Goal: Check status

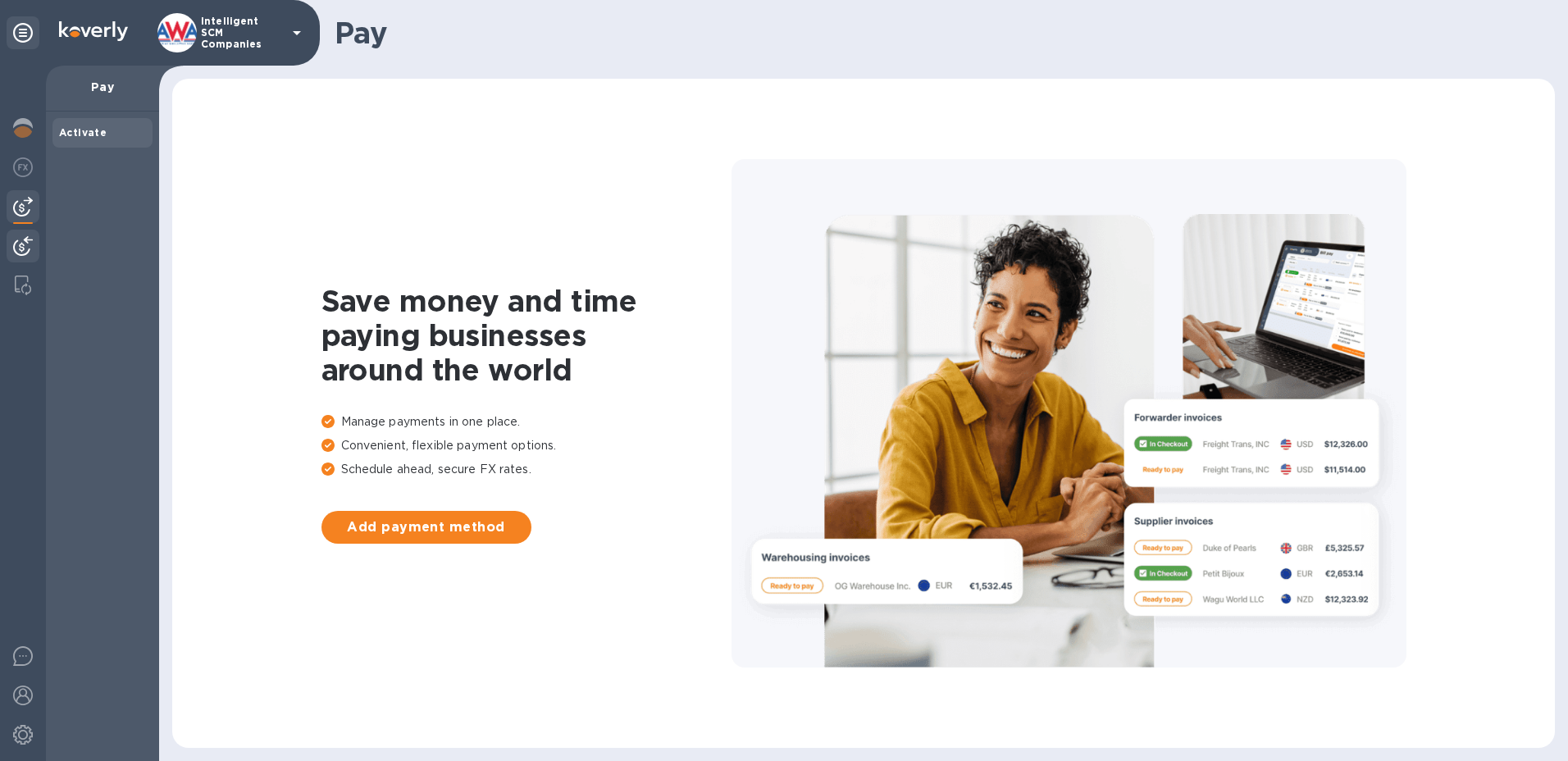
click at [18, 248] on img at bounding box center [22, 246] width 19 height 19
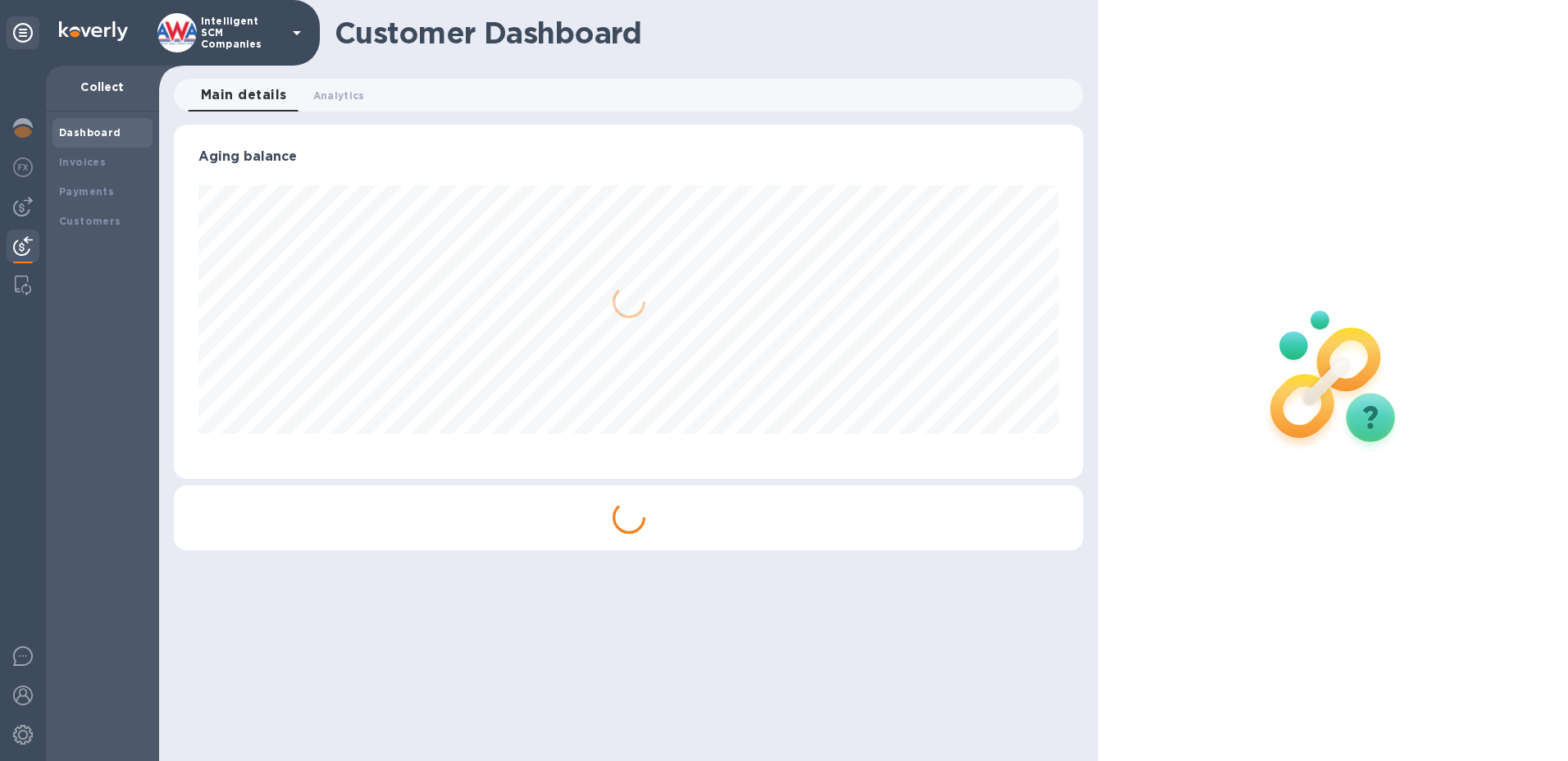
scroll to position [354, 910]
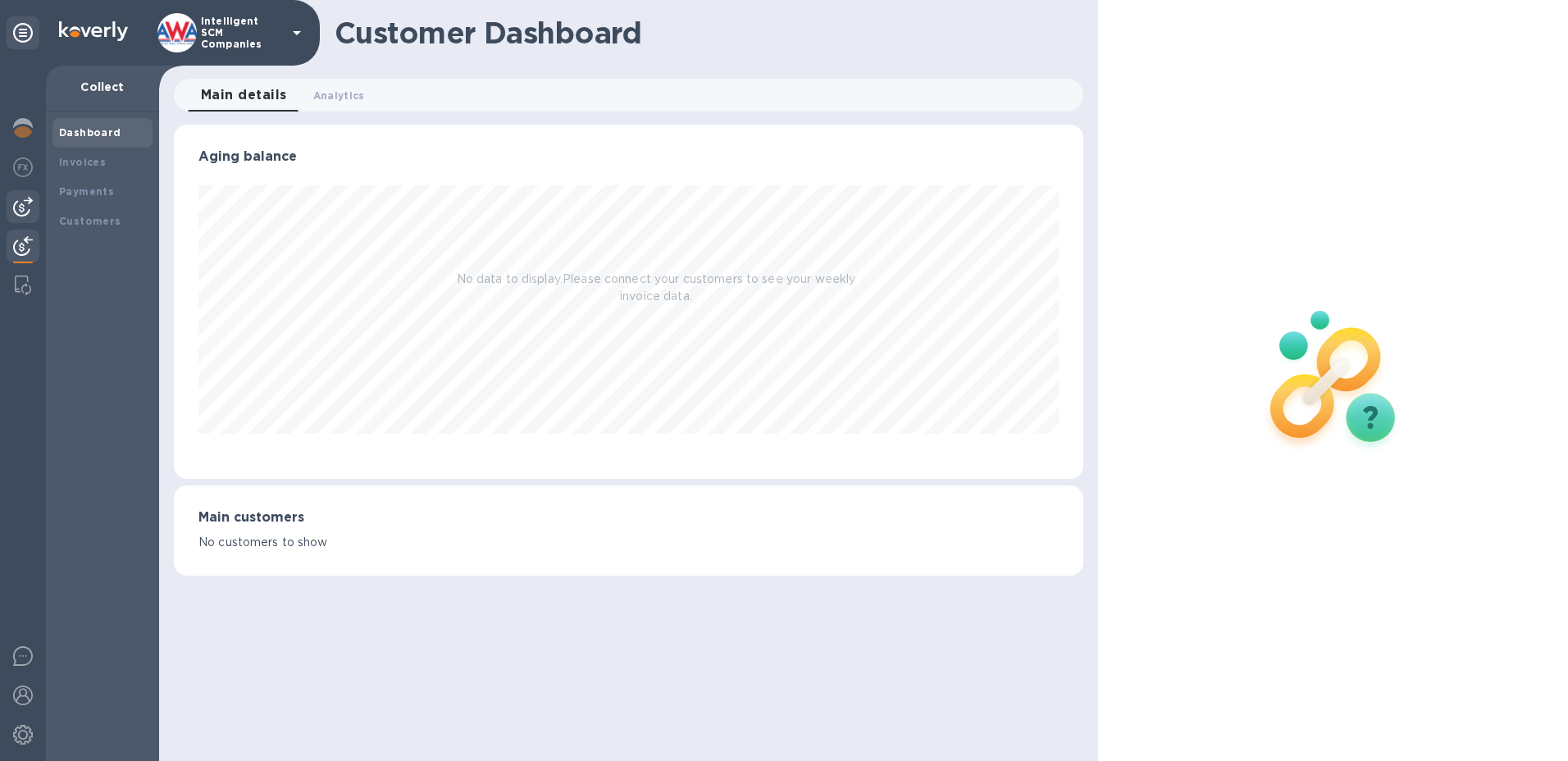
click at [15, 195] on div at bounding box center [23, 207] width 33 height 33
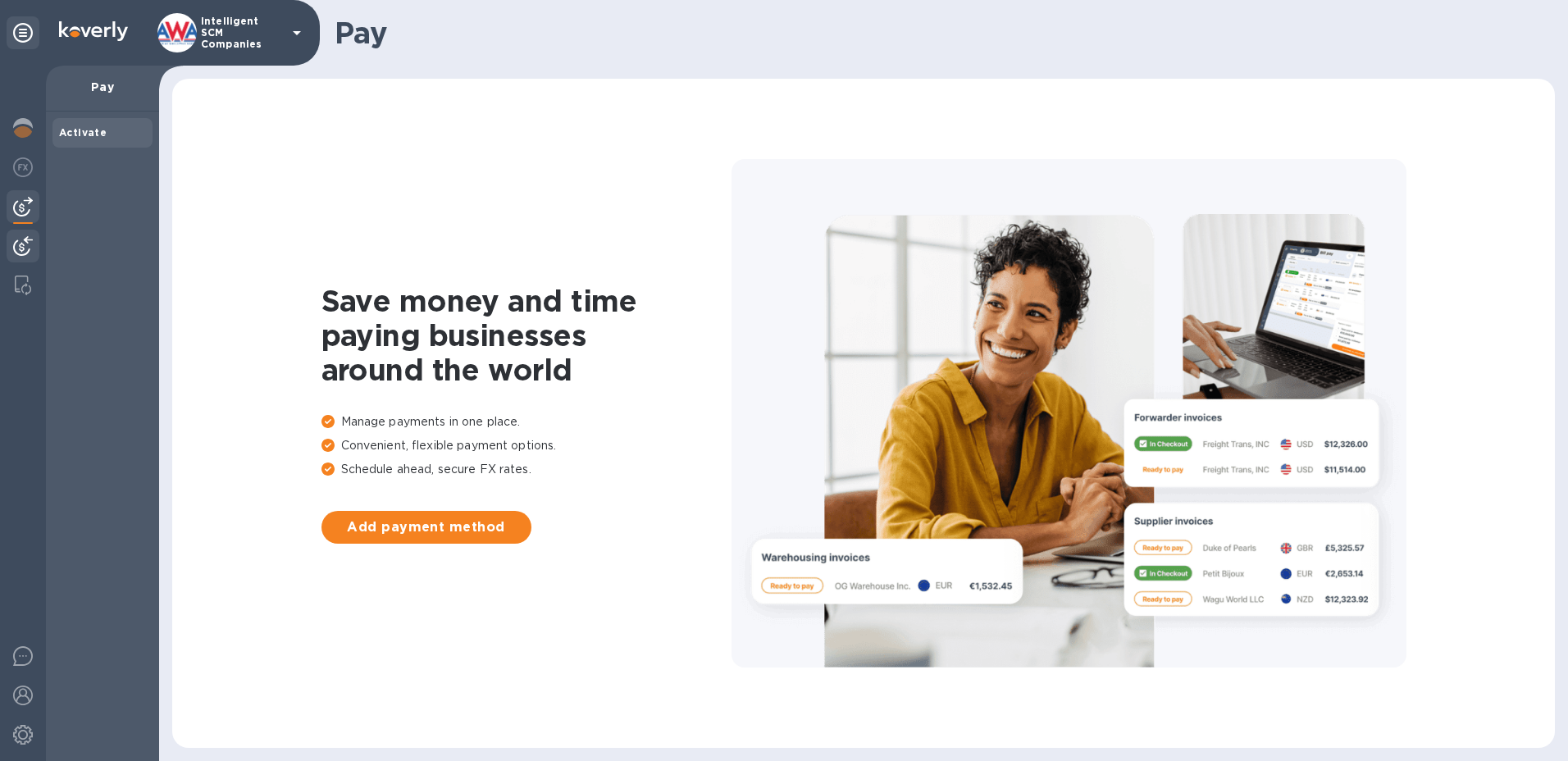
drag, startPoint x: 16, startPoint y: 247, endPoint x: 34, endPoint y: 244, distance: 18.2
click at [16, 246] on img at bounding box center [22, 246] width 19 height 19
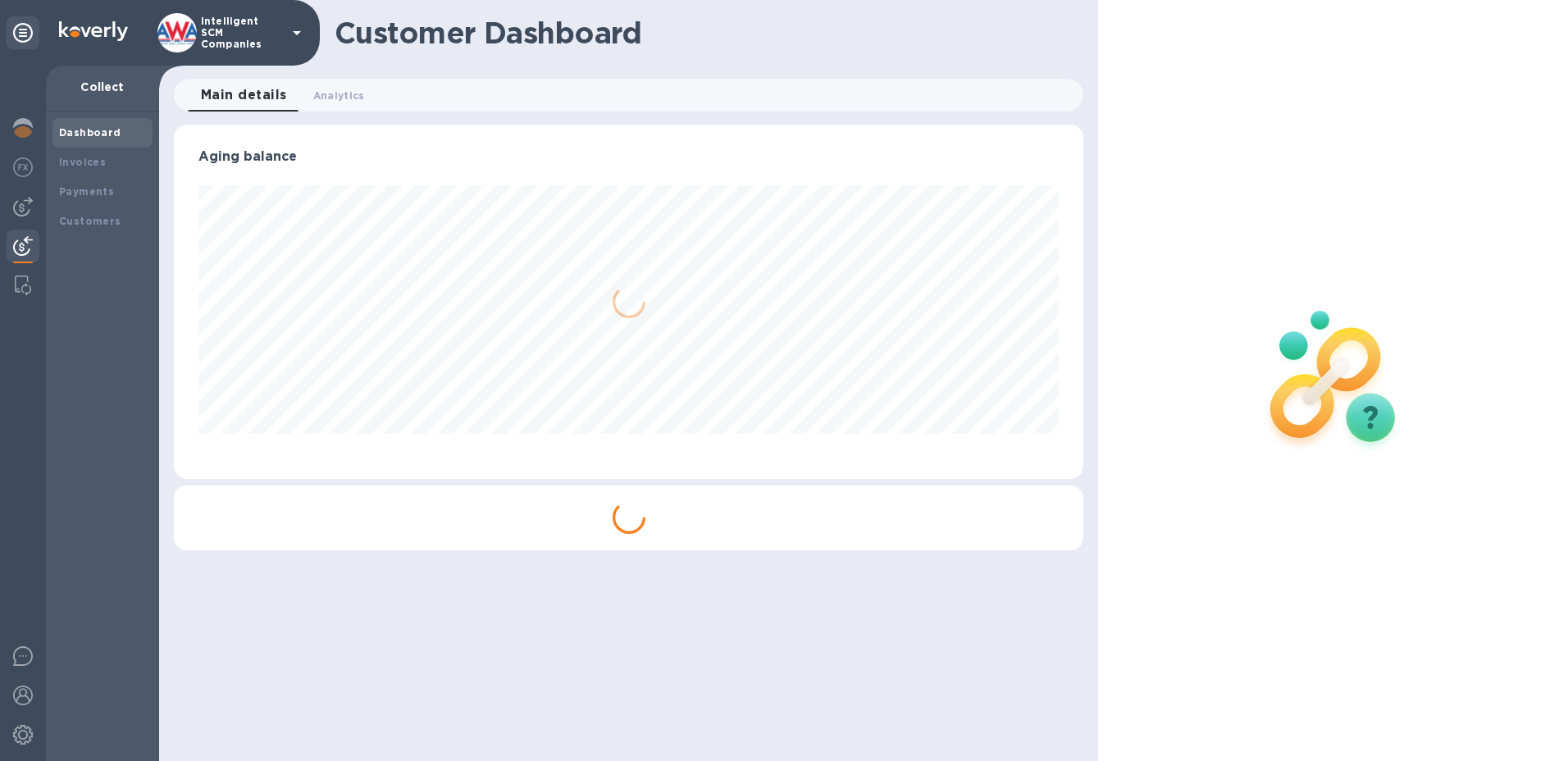
scroll to position [354, 910]
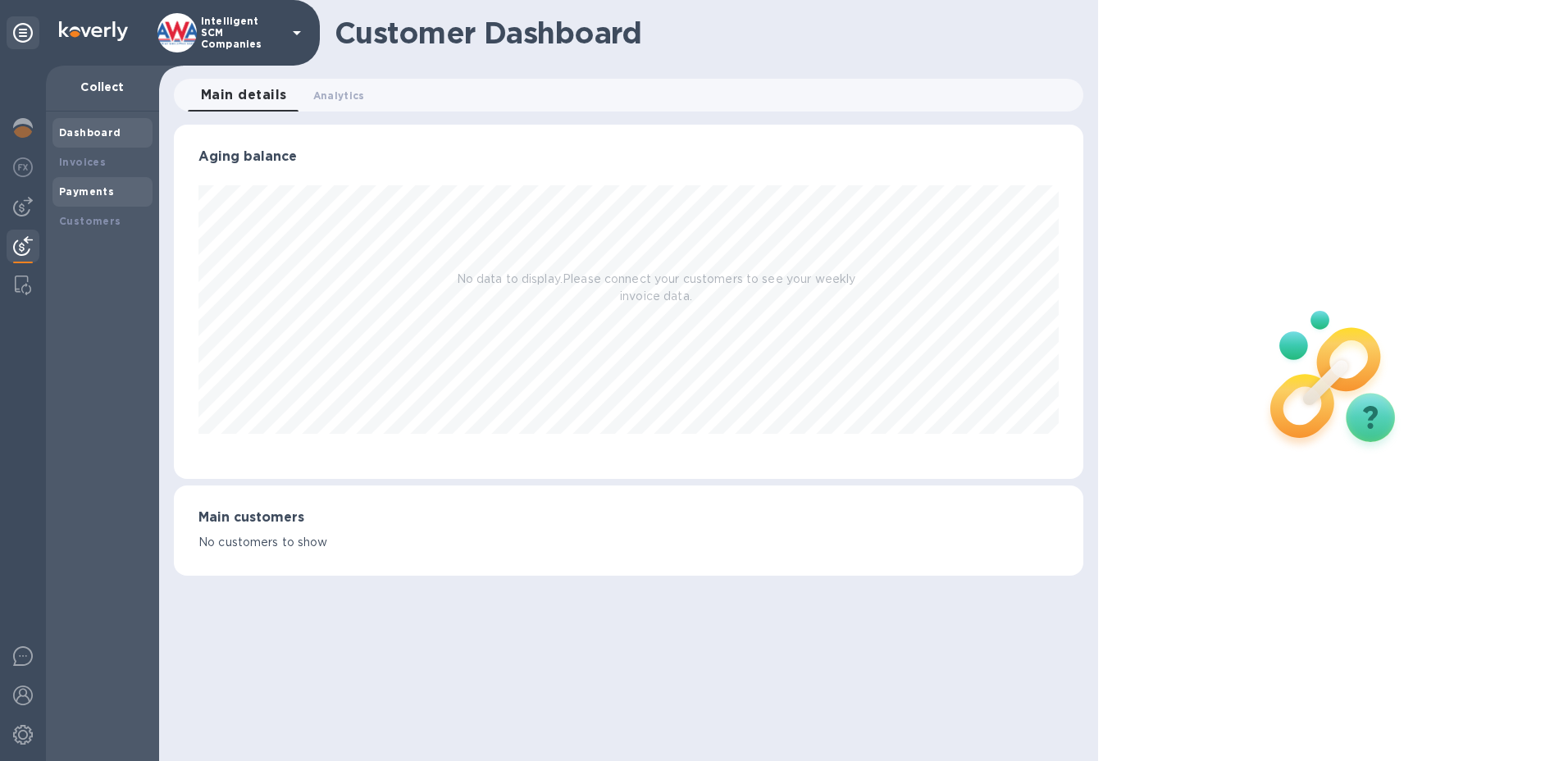
click at [74, 186] on b "Payments" at bounding box center [86, 191] width 55 height 12
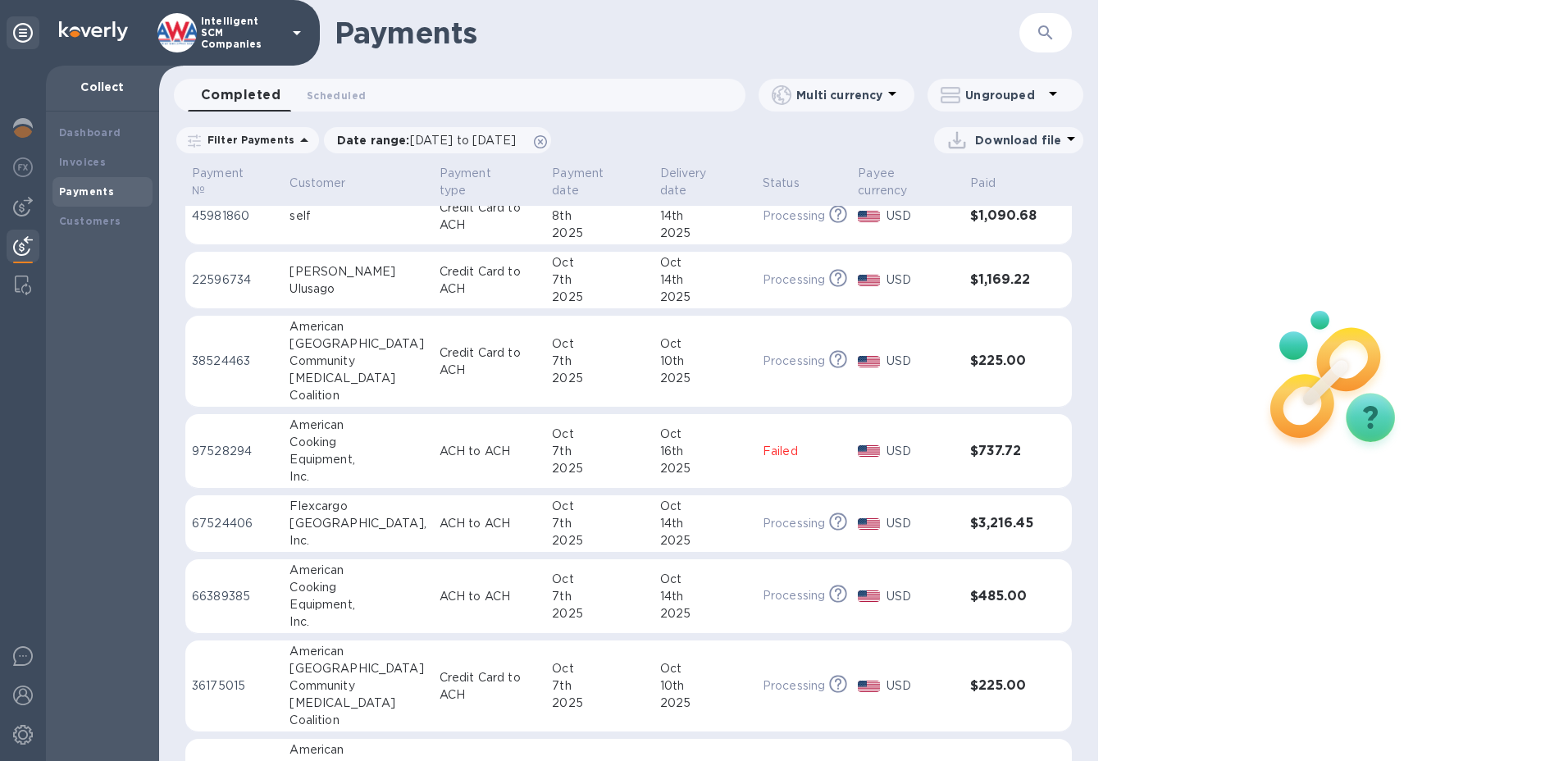
scroll to position [164, 0]
